Goal: Navigation & Orientation: Find specific page/section

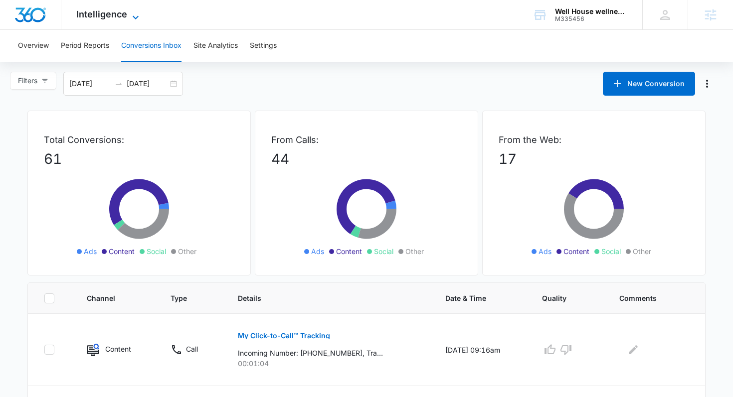
click at [109, 14] on span "Intelligence" at bounding box center [101, 14] width 51 height 10
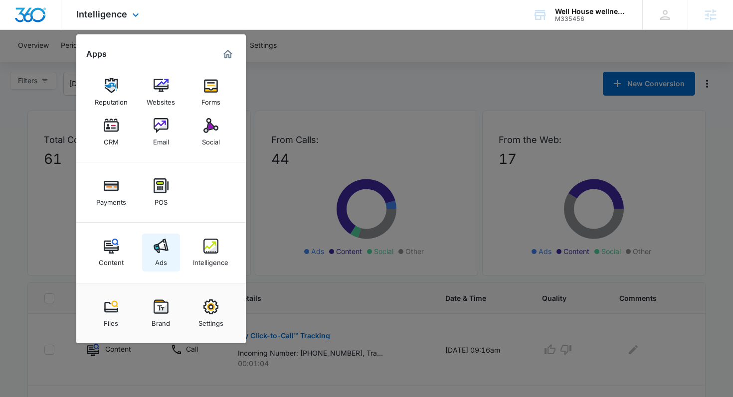
click at [161, 239] on div "Ads" at bounding box center [161, 260] width 12 height 13
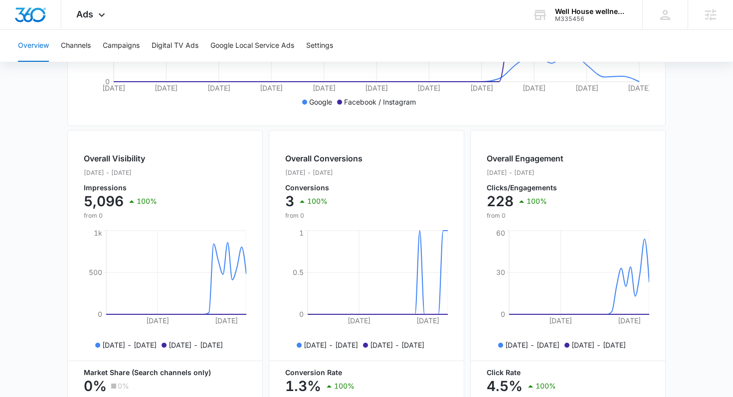
scroll to position [412, 0]
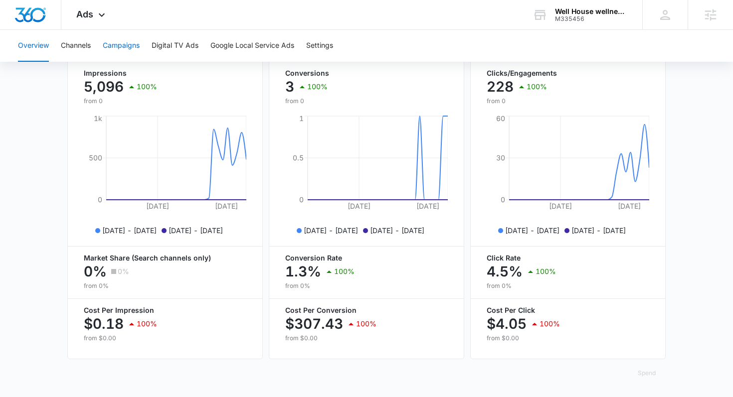
click at [116, 54] on button "Campaigns" at bounding box center [121, 46] width 37 height 32
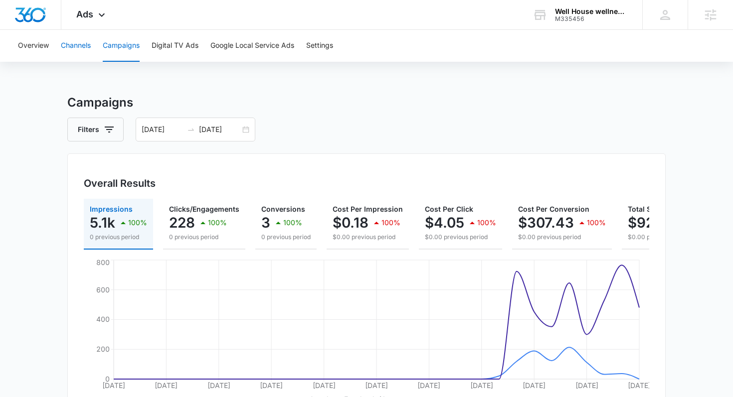
click at [86, 42] on button "Channels" at bounding box center [76, 46] width 30 height 32
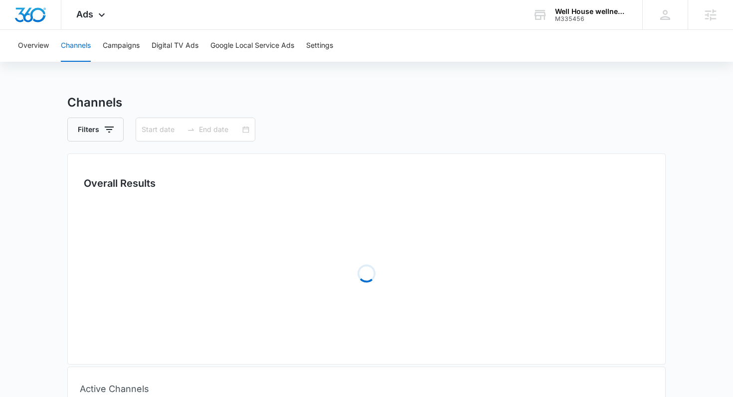
type input "[DATE]"
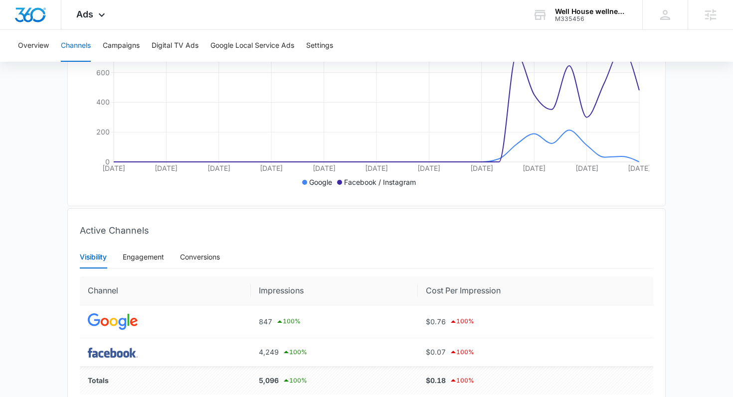
scroll to position [263, 0]
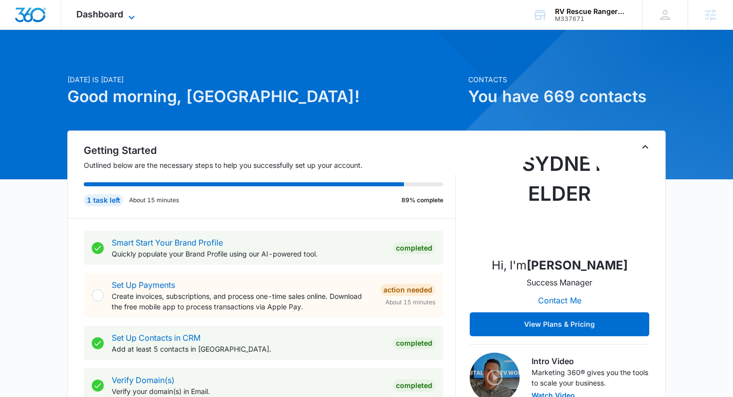
click at [130, 9] on div "Dashboard Apps Reputation Websites Forms CRM Email Social Payments POS Content …" at bounding box center [106, 14] width 91 height 29
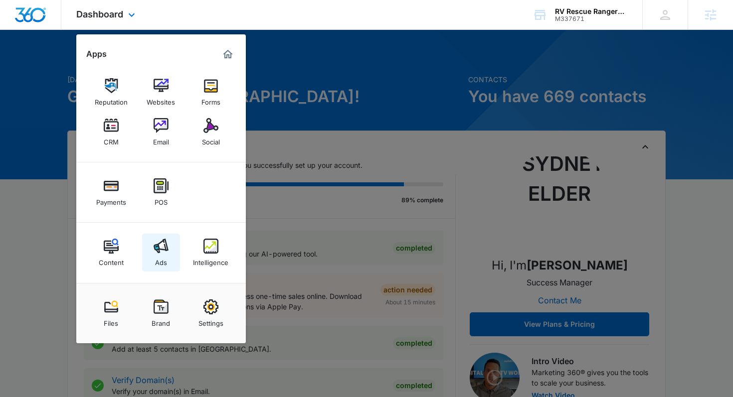
click at [157, 239] on img at bounding box center [160, 246] width 15 height 15
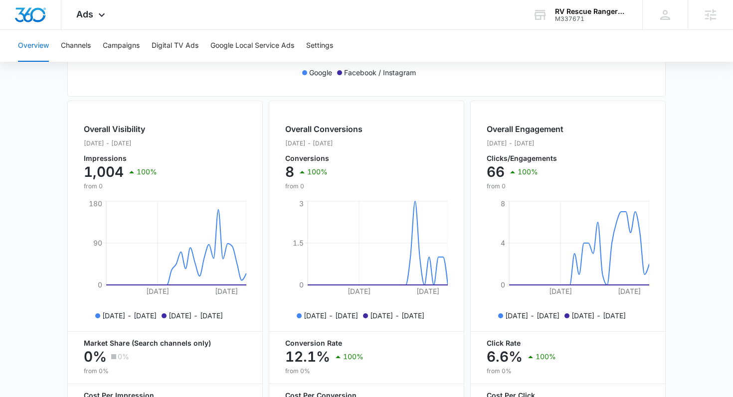
scroll to position [412, 0]
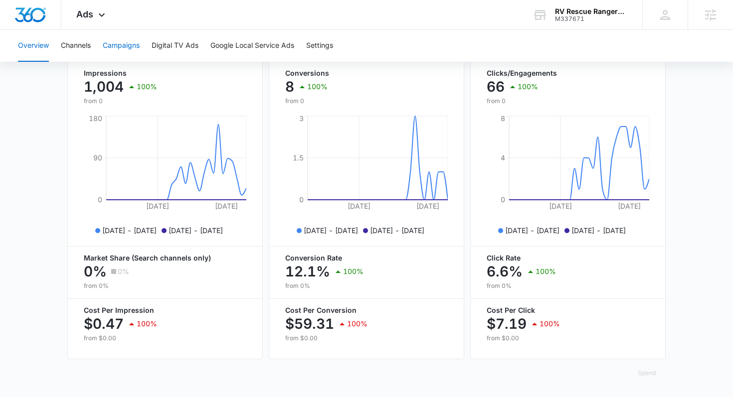
click at [120, 47] on button "Campaigns" at bounding box center [121, 46] width 37 height 32
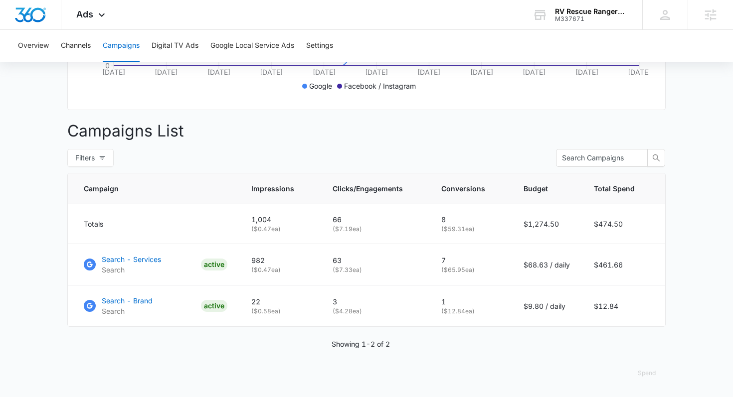
scroll to position [68, 0]
